Goal: Transaction & Acquisition: Purchase product/service

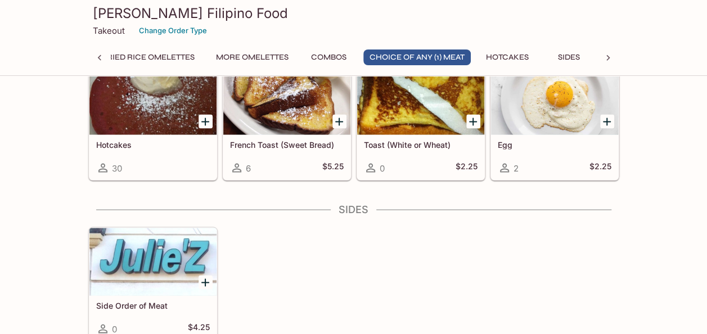
scroll to position [956, 0]
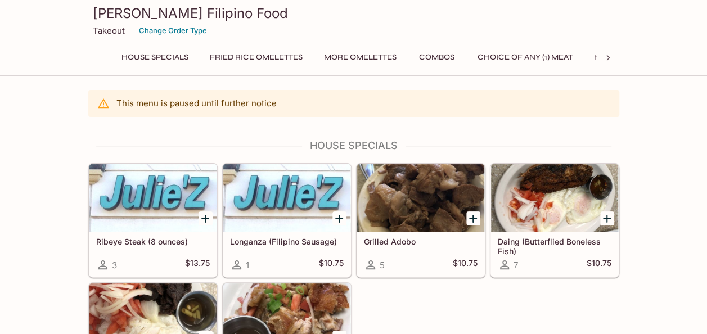
click at [447, 181] on div at bounding box center [420, 197] width 127 height 67
